Goal: Transaction & Acquisition: Purchase product/service

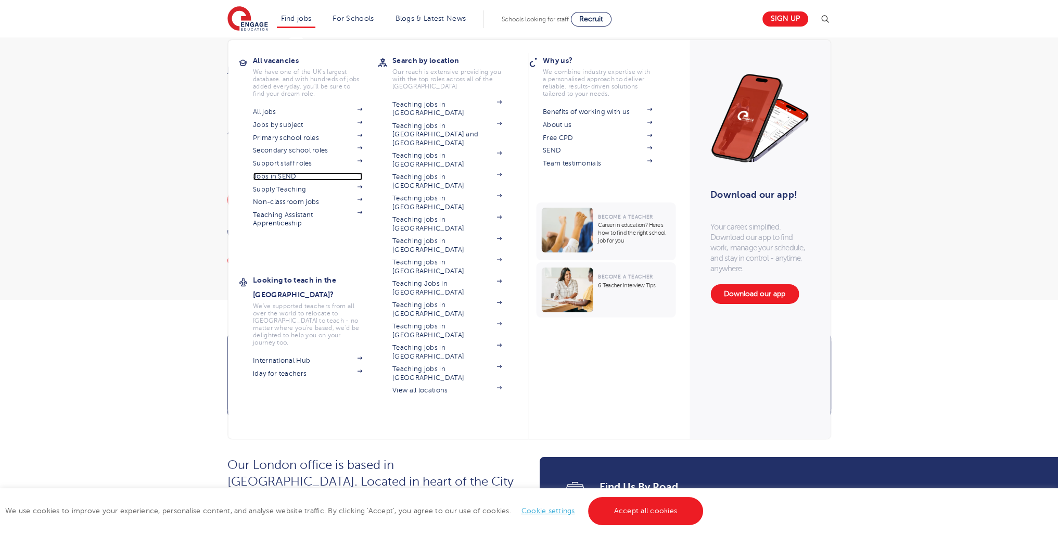
click at [293, 175] on link "Jobs in SEND" at bounding box center [307, 176] width 109 height 8
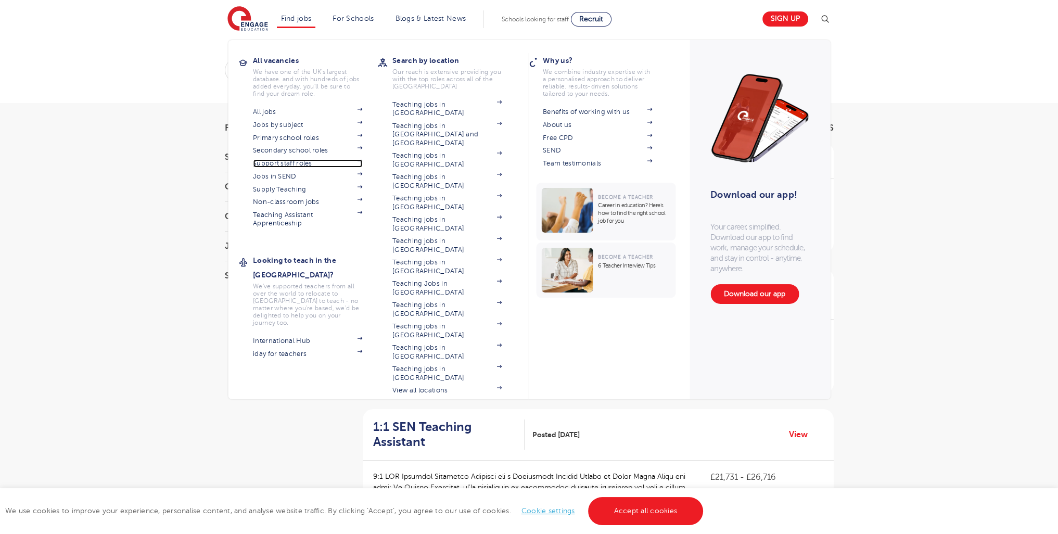
click at [292, 163] on link "Support staff roles" at bounding box center [307, 163] width 109 height 8
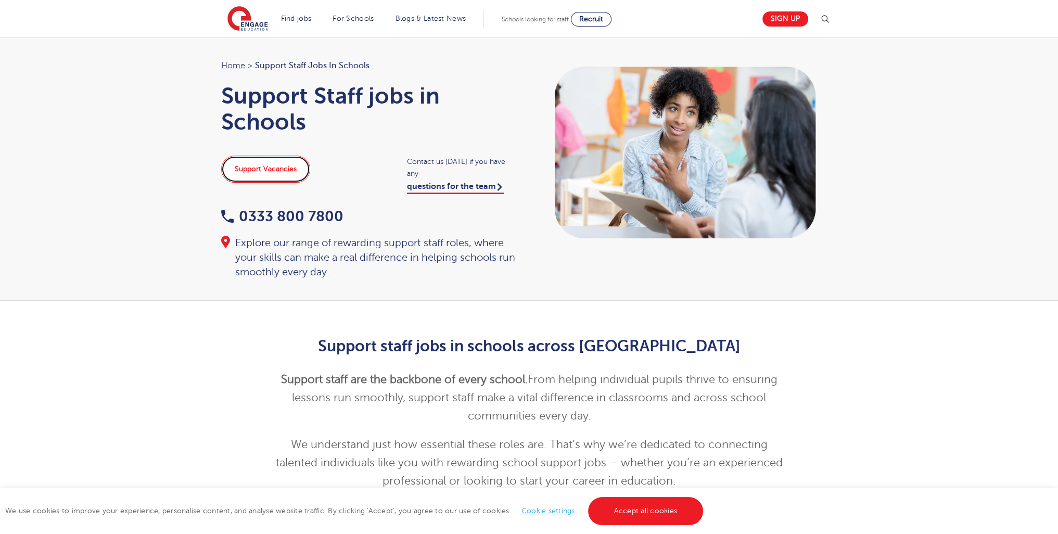
click at [245, 175] on link "Support Vacancies" at bounding box center [265, 169] width 89 height 27
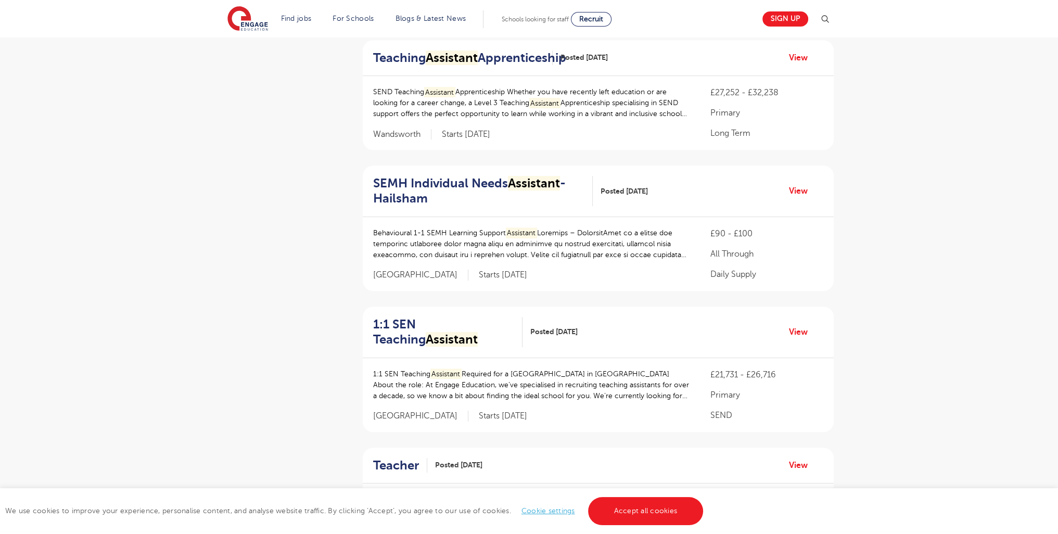
scroll to position [1169, 0]
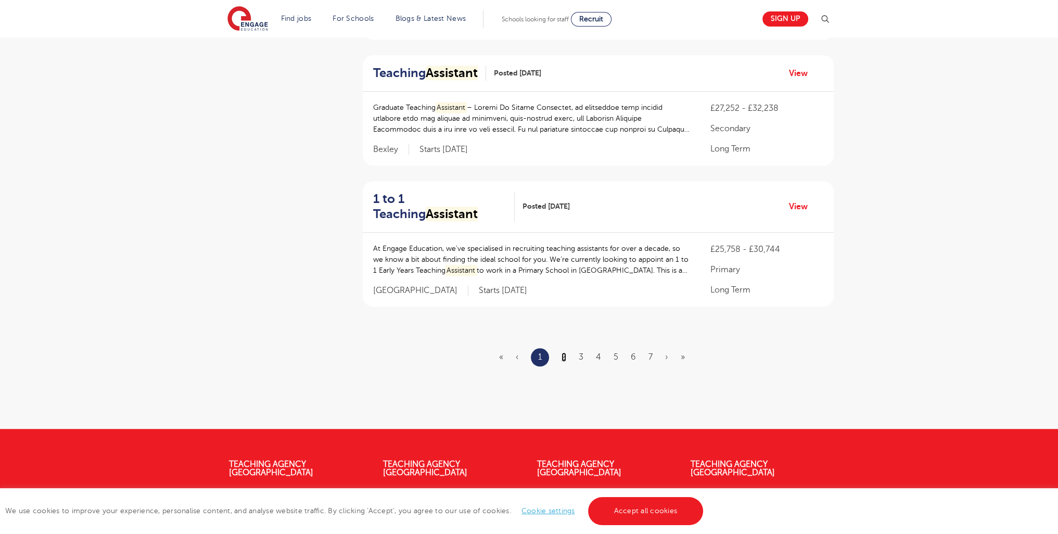
click at [563, 352] on link "2" at bounding box center [563, 356] width 5 height 9
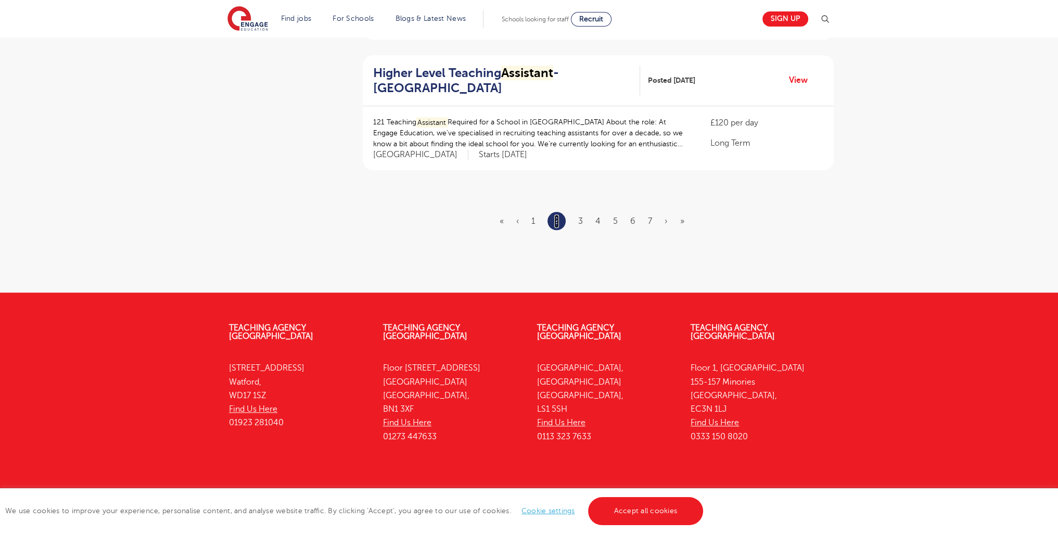
scroll to position [1038, 0]
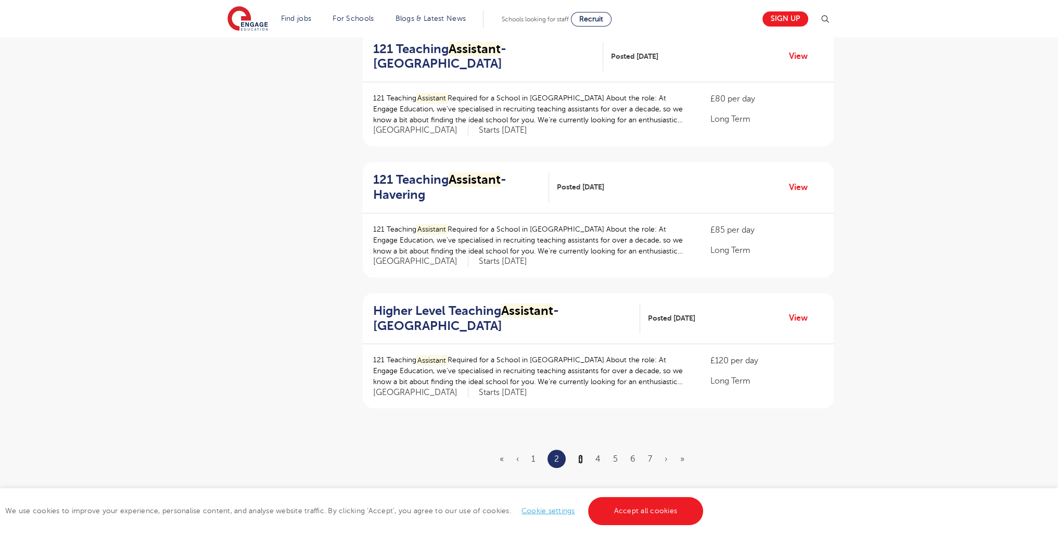
click at [579, 454] on link "3" at bounding box center [580, 458] width 5 height 9
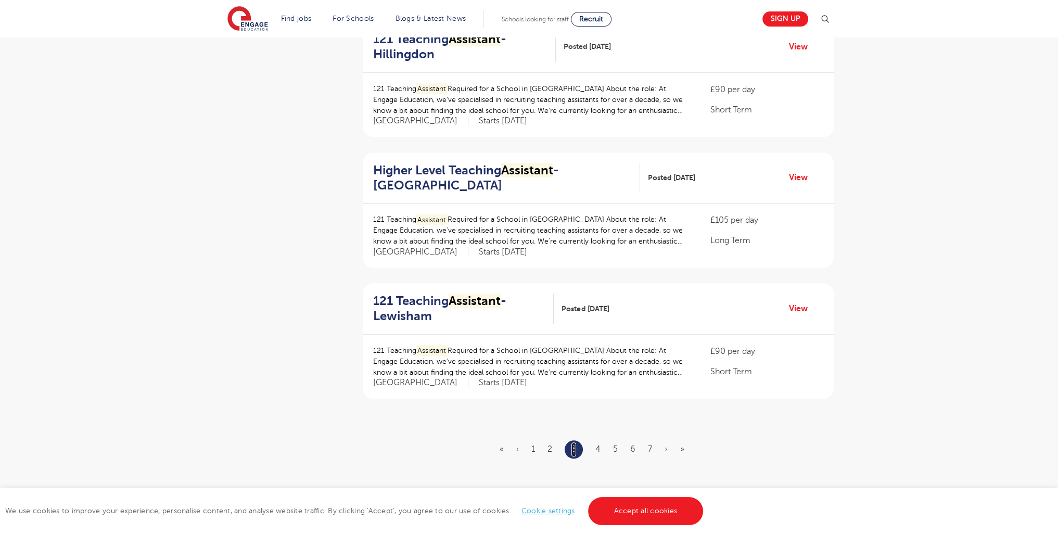
scroll to position [0, 0]
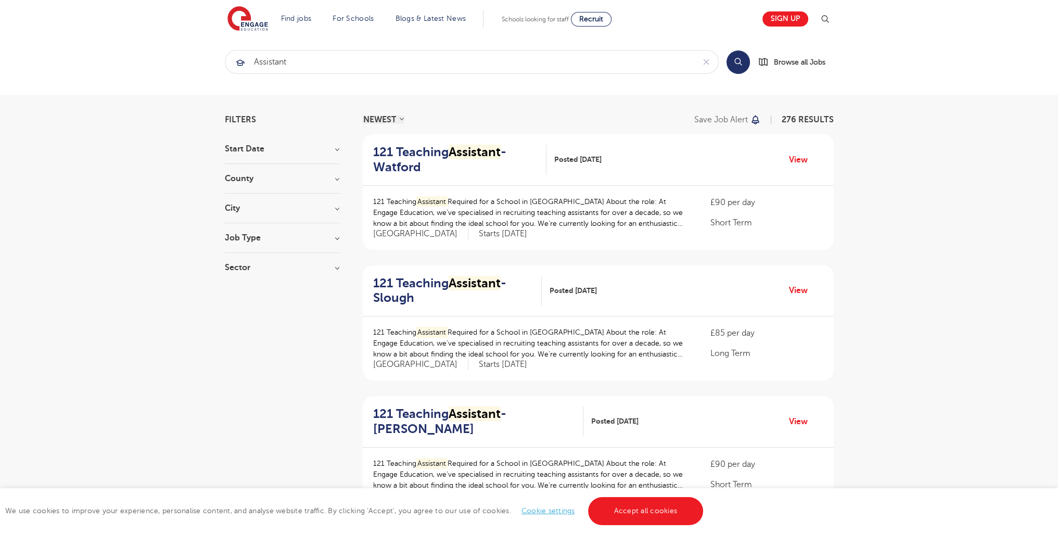
scroll to position [1281, 0]
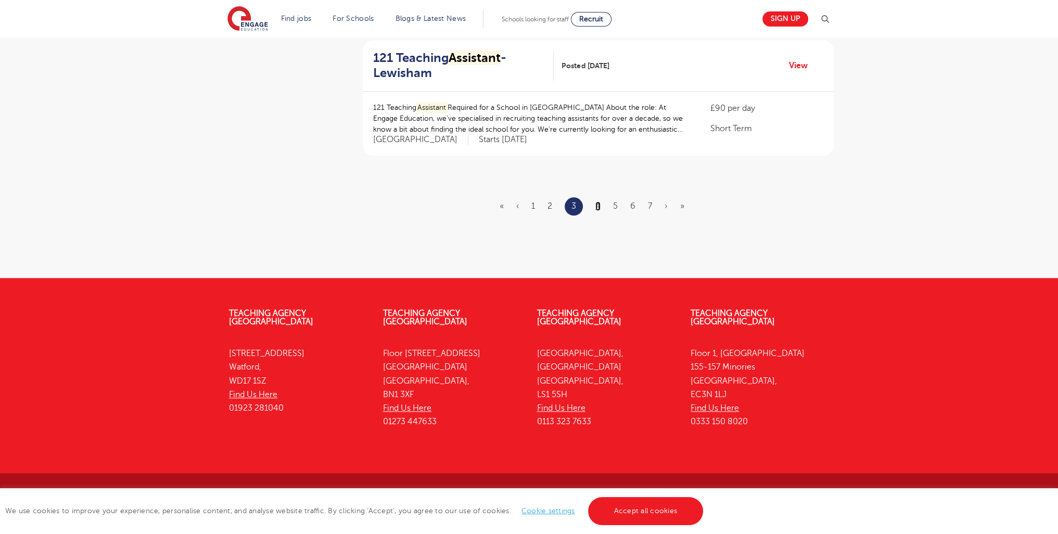
click at [595, 203] on link "4" at bounding box center [597, 205] width 5 height 9
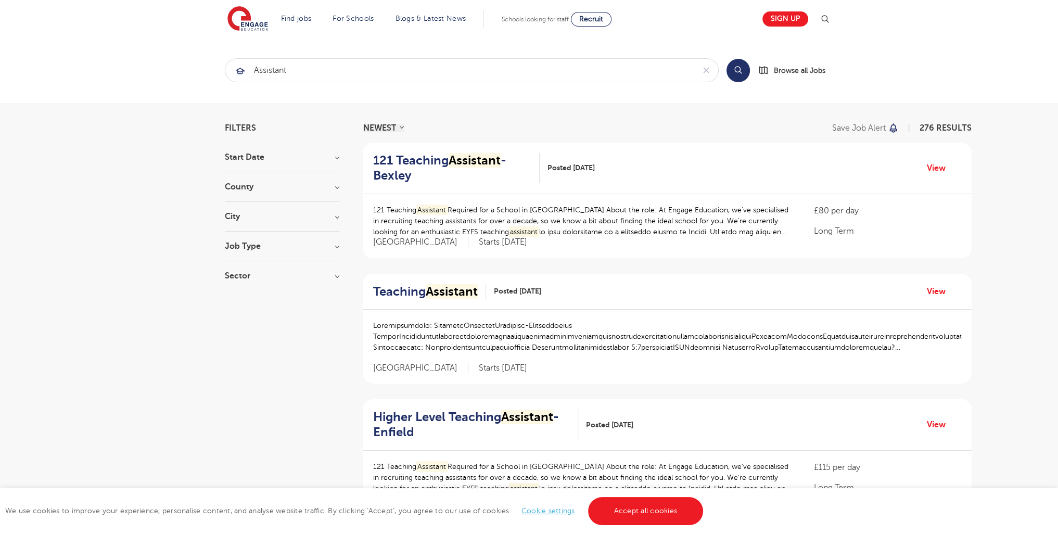
scroll to position [1211, 0]
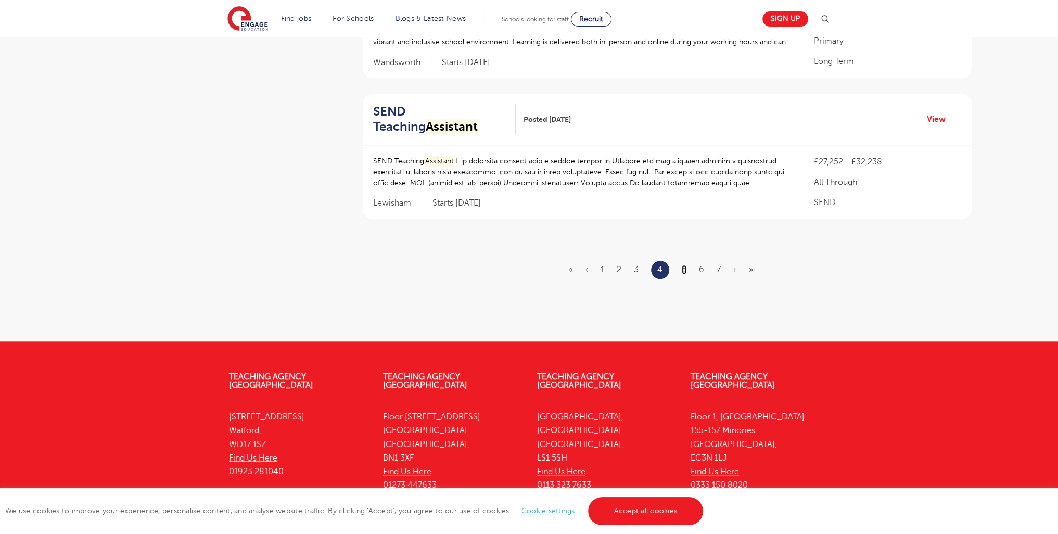
click at [685, 265] on link "5" at bounding box center [684, 269] width 5 height 9
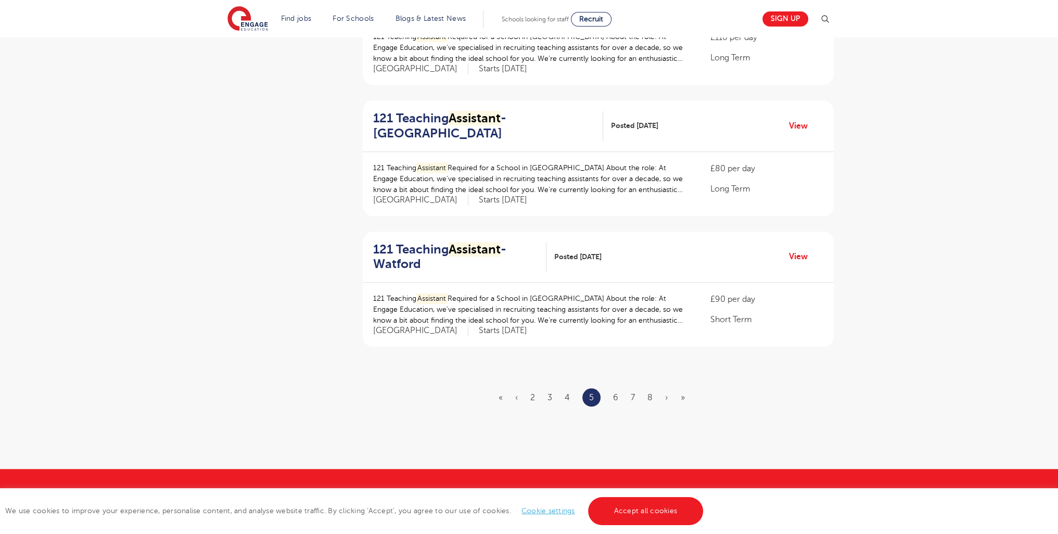
scroll to position [1131, 0]
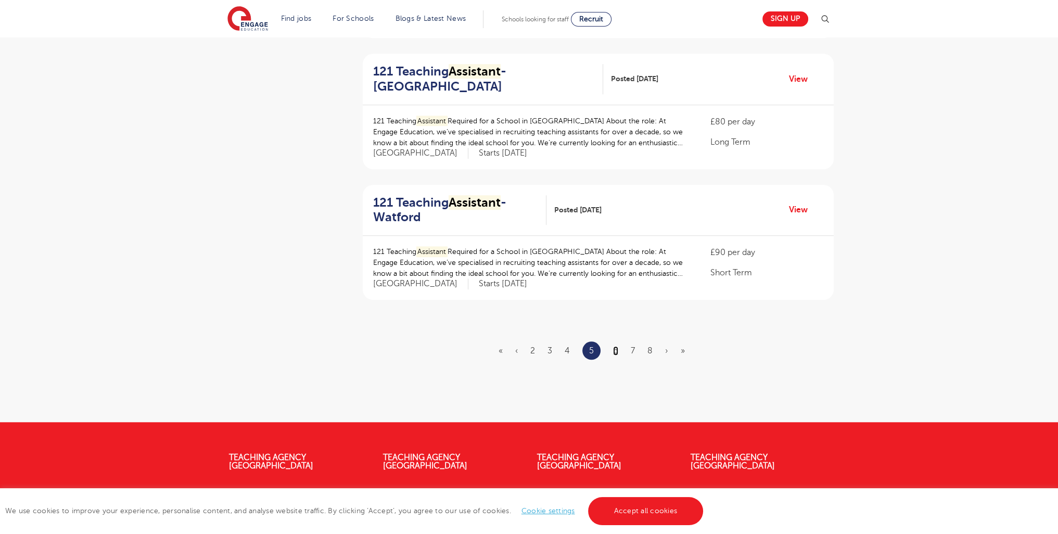
click at [616, 350] on link "6" at bounding box center [615, 350] width 5 height 9
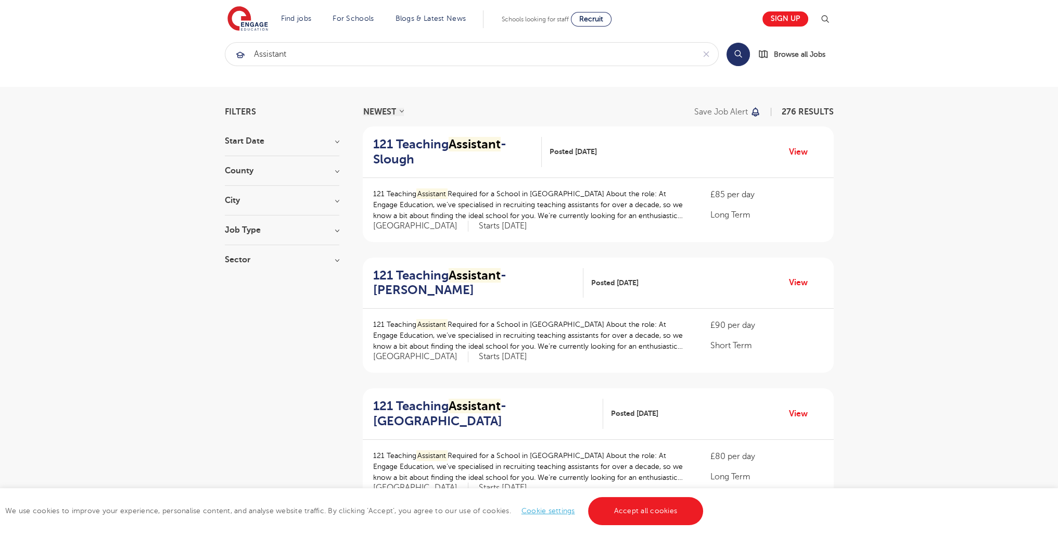
scroll to position [1295, 0]
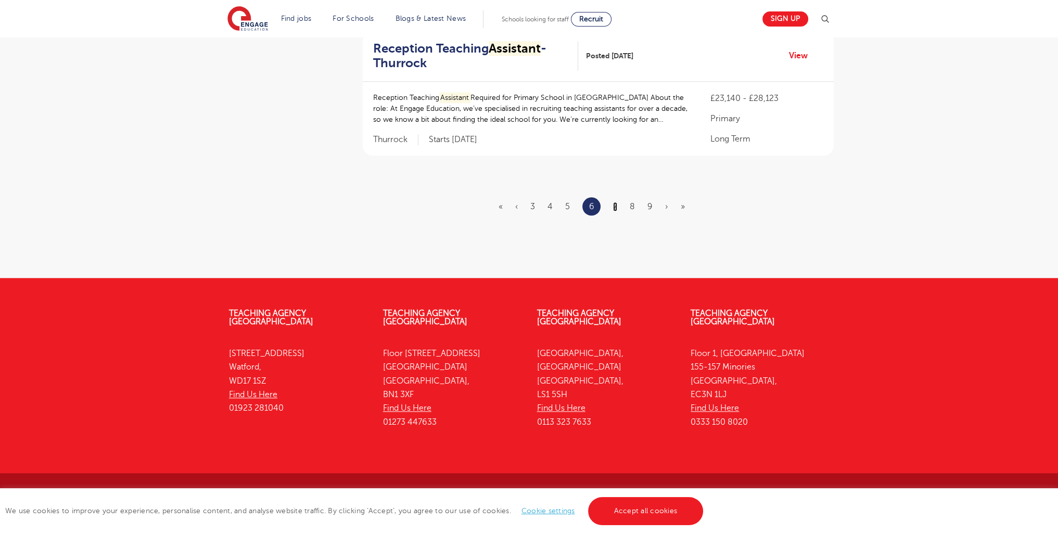
click at [615, 202] on link "7" at bounding box center [615, 206] width 4 height 9
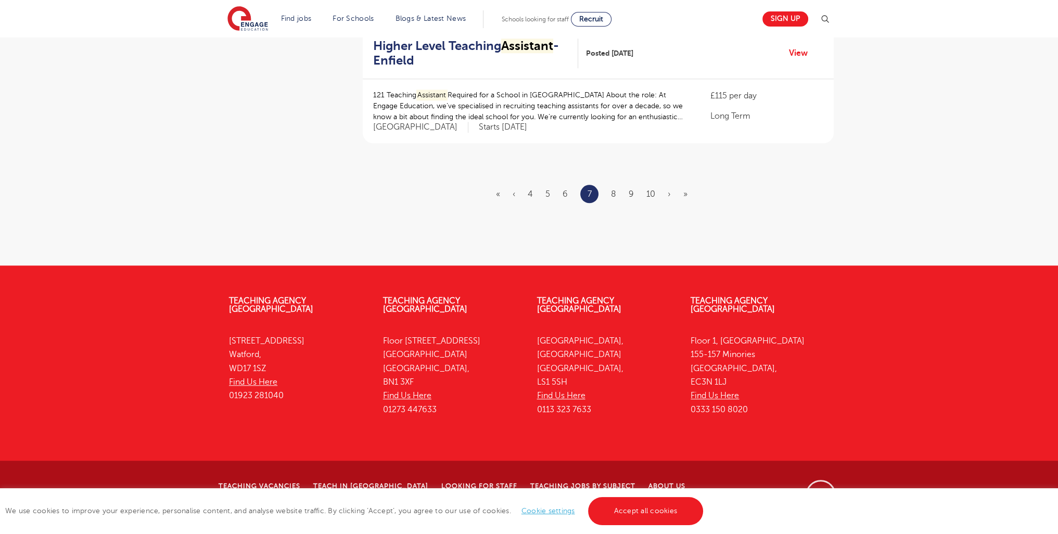
scroll to position [0, 0]
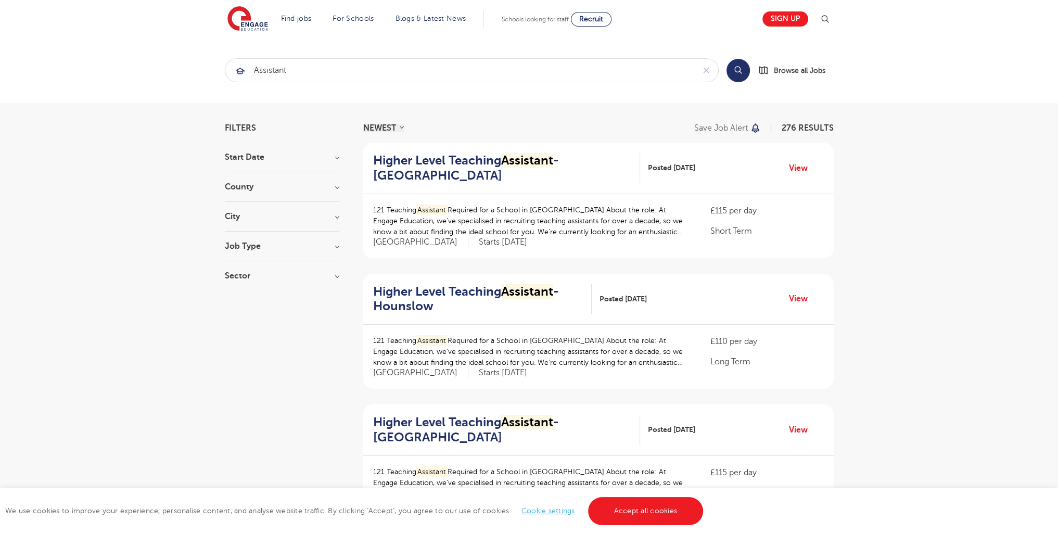
scroll to position [1283, 0]
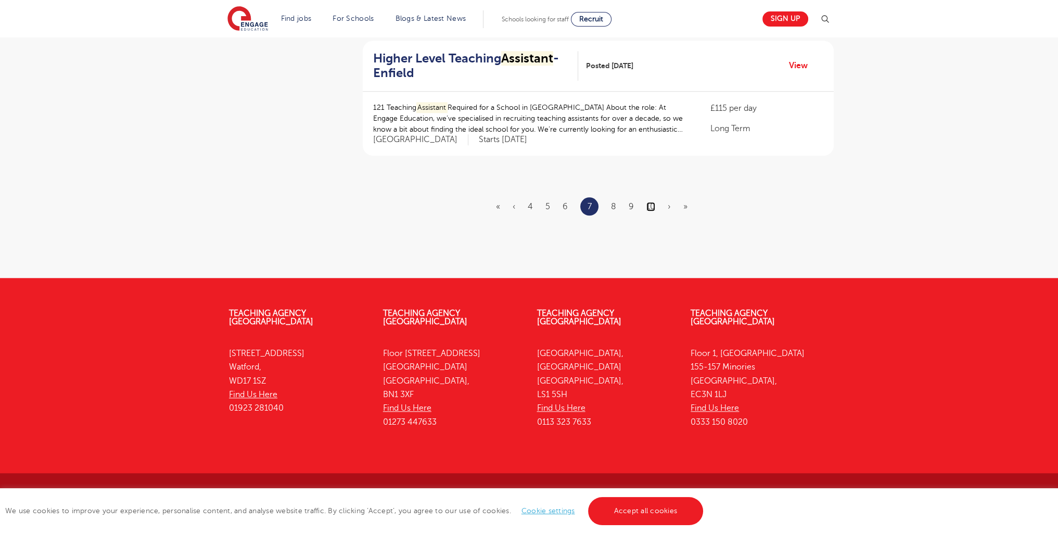
click at [649, 208] on link "10" at bounding box center [650, 206] width 9 height 9
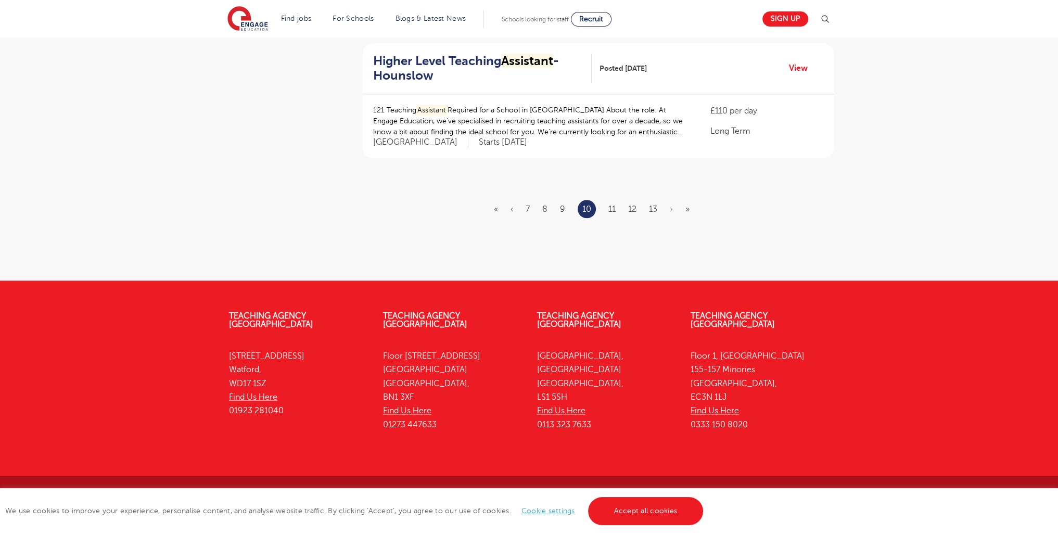
scroll to position [0, 0]
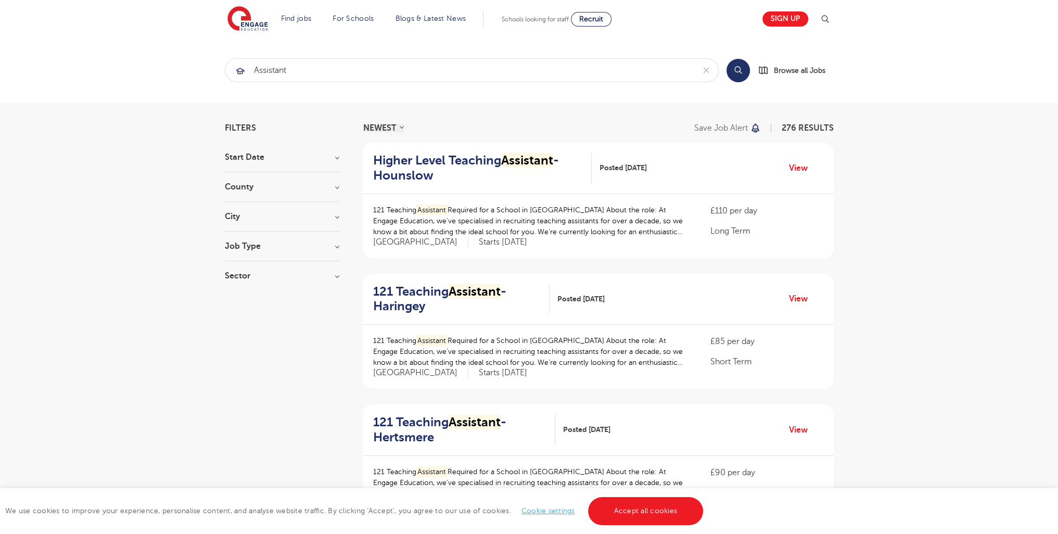
scroll to position [1270, 0]
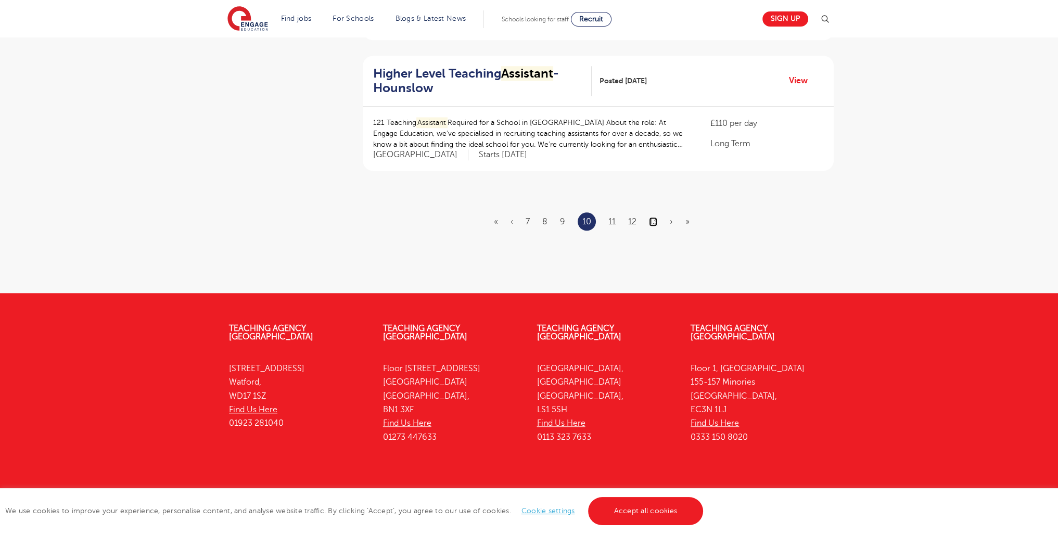
click at [653, 217] on link "13" at bounding box center [653, 221] width 8 height 9
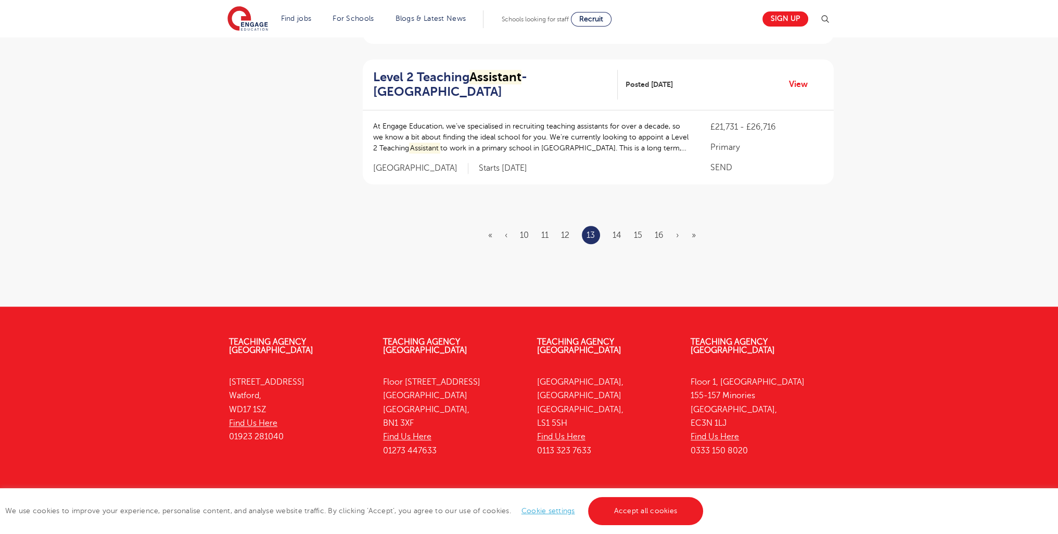
scroll to position [1310, 0]
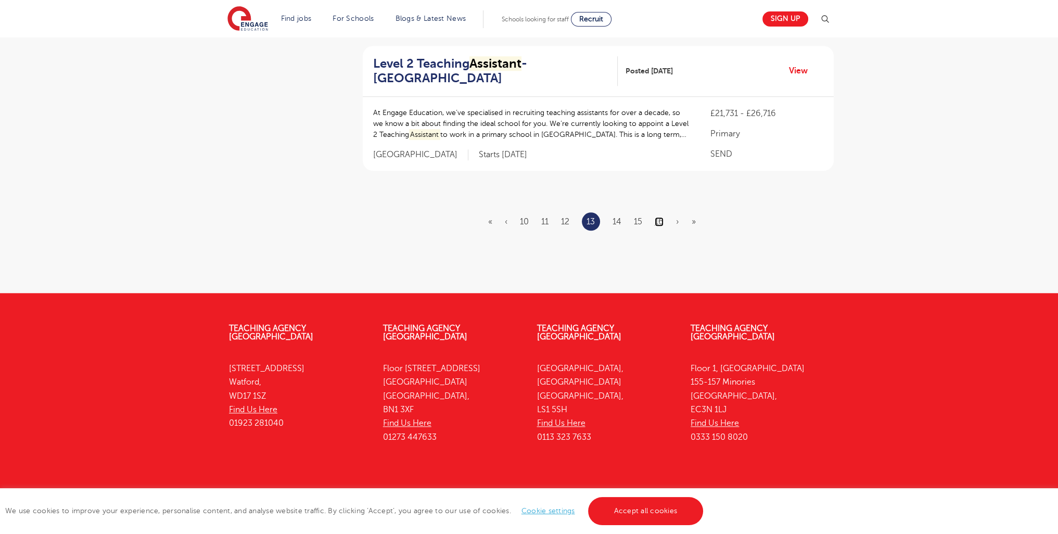
click at [662, 217] on link "16" at bounding box center [659, 221] width 9 height 9
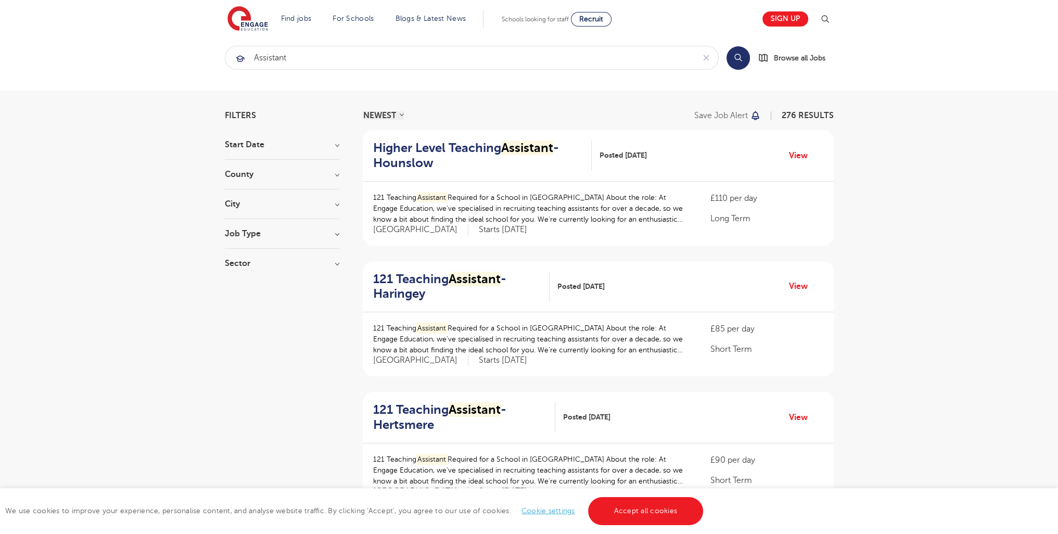
scroll to position [1300, 0]
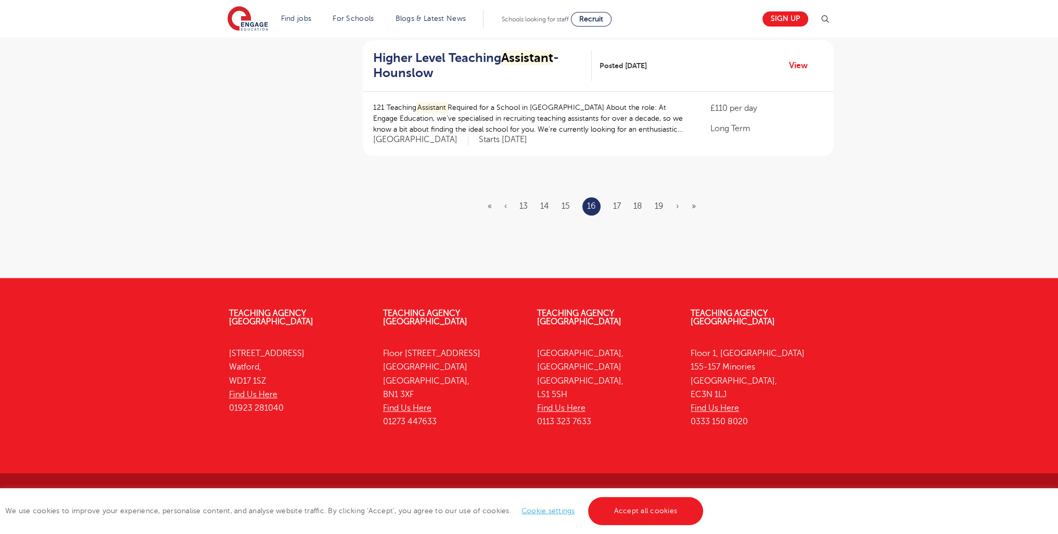
click at [663, 209] on ul "« ‹ 13 14 15 16 17 18 19 › »" at bounding box center [598, 206] width 221 height 18
click at [655, 206] on link "19" at bounding box center [659, 205] width 9 height 9
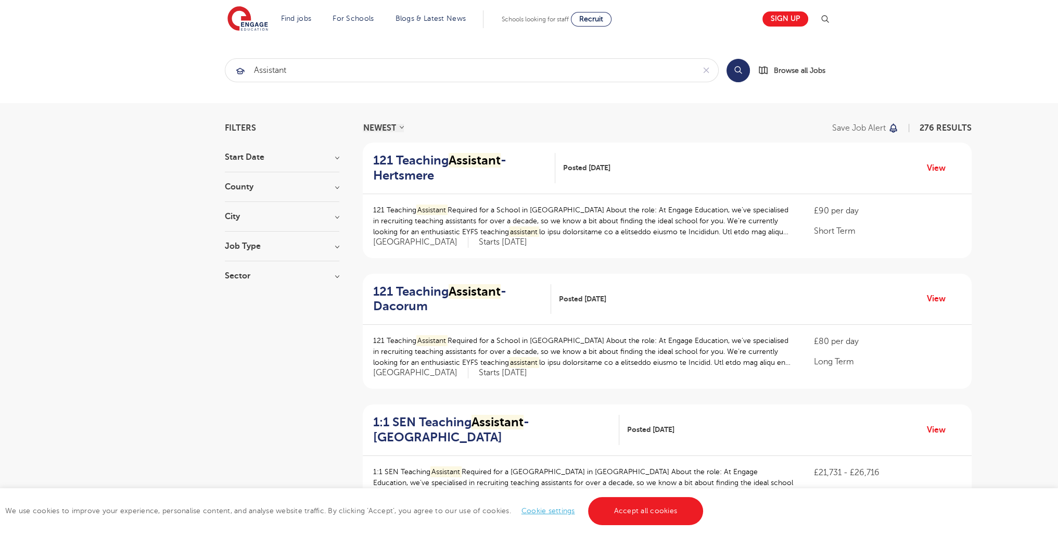
scroll to position [1310, 0]
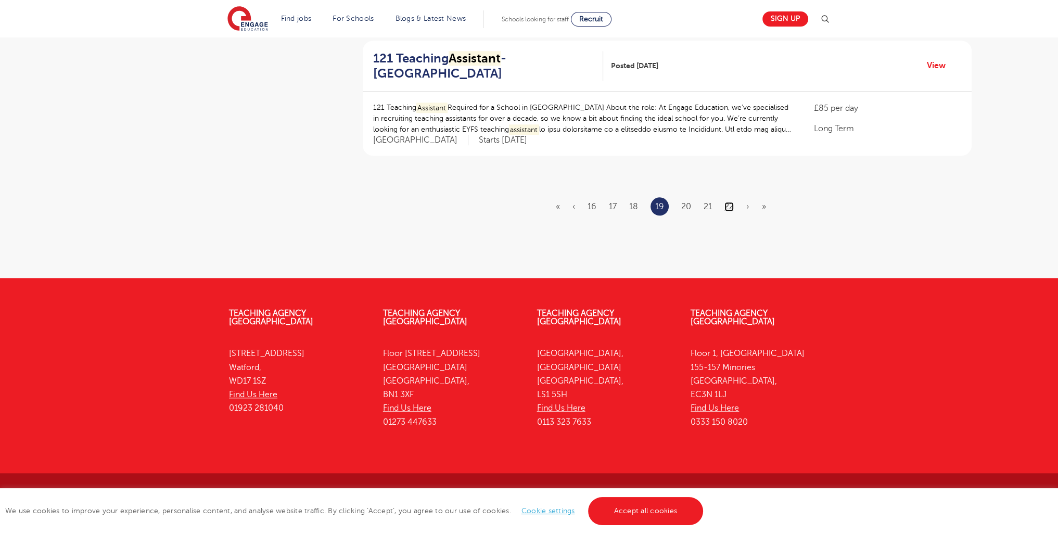
click at [731, 208] on link "22" at bounding box center [728, 206] width 9 height 9
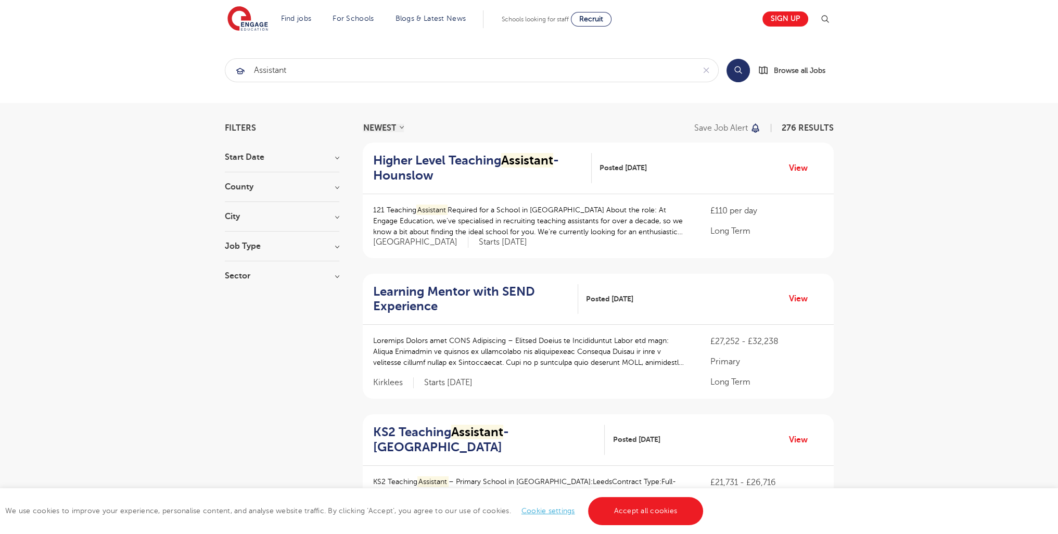
scroll to position [1299, 0]
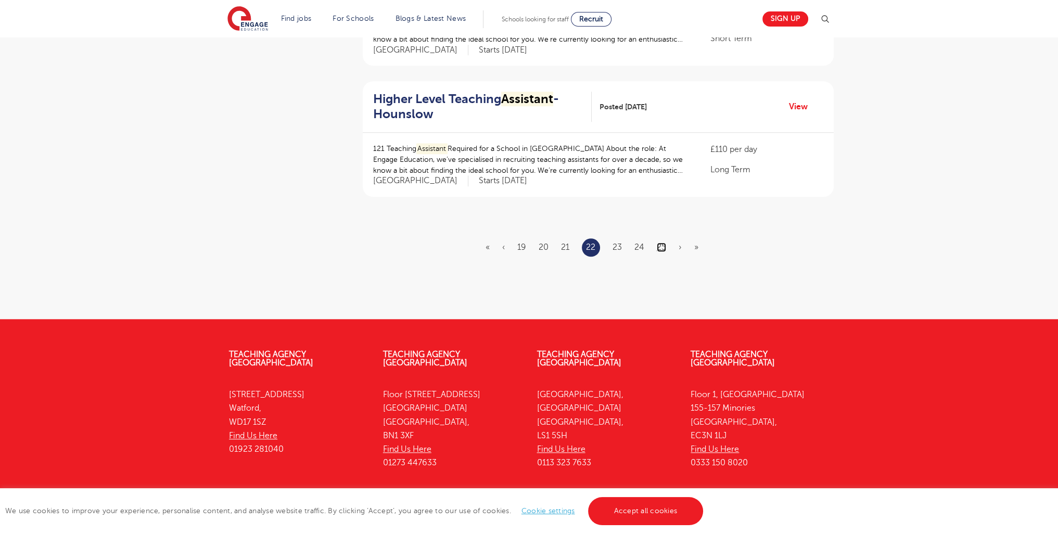
click at [661, 243] on link "25" at bounding box center [661, 246] width 9 height 9
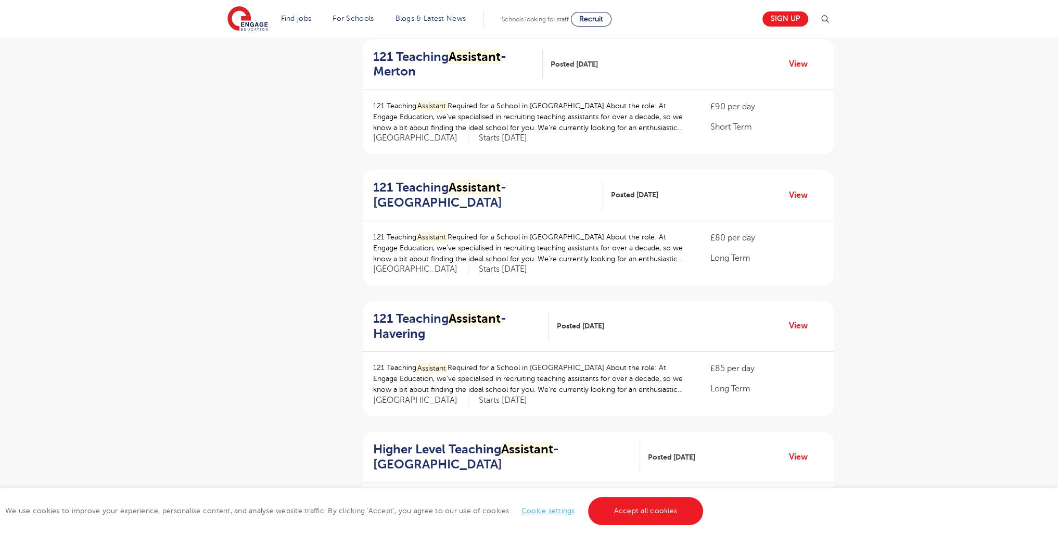
scroll to position [1281, 0]
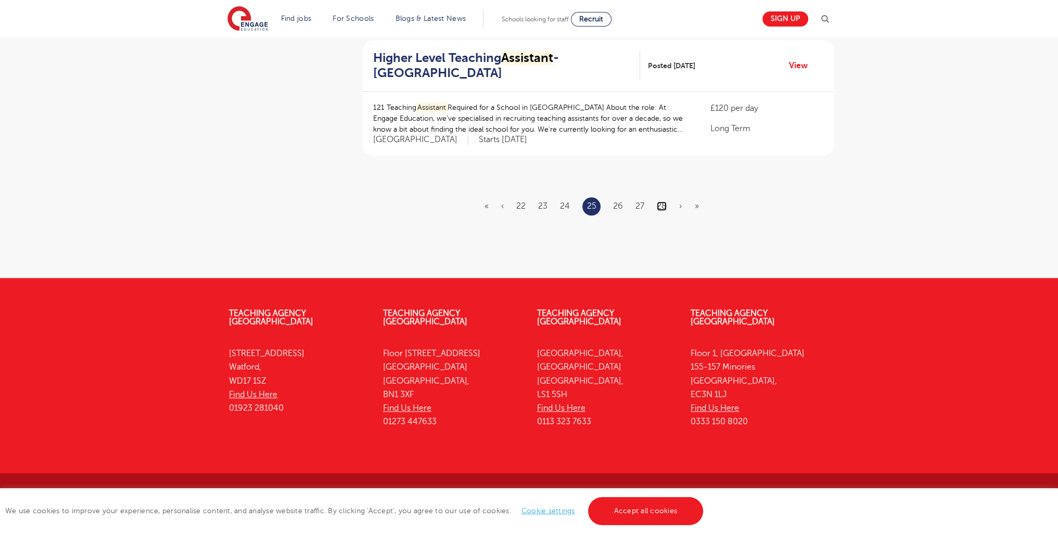
click at [660, 202] on link "28" at bounding box center [662, 205] width 10 height 9
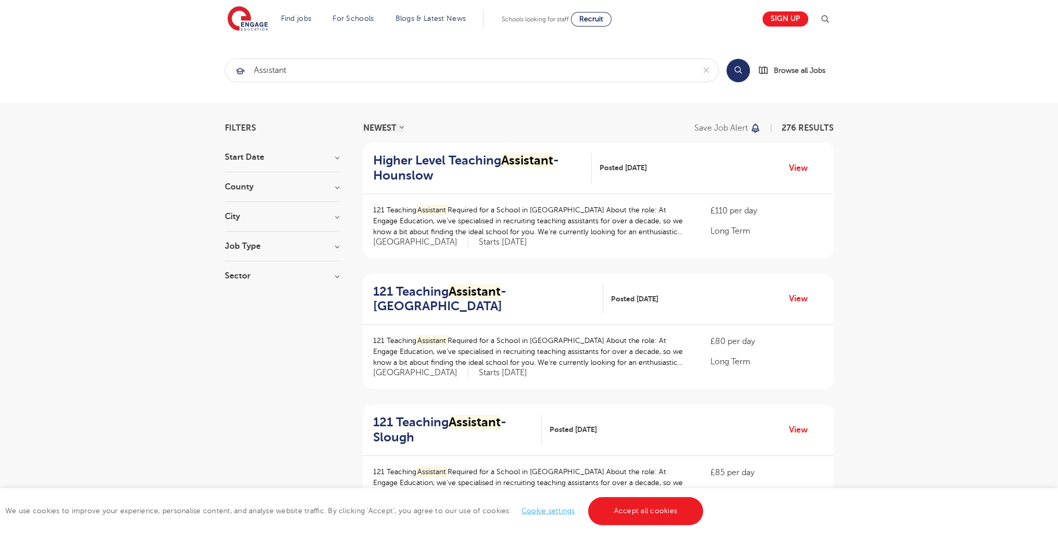
scroll to position [758, 0]
